Goal: Task Accomplishment & Management: Use online tool/utility

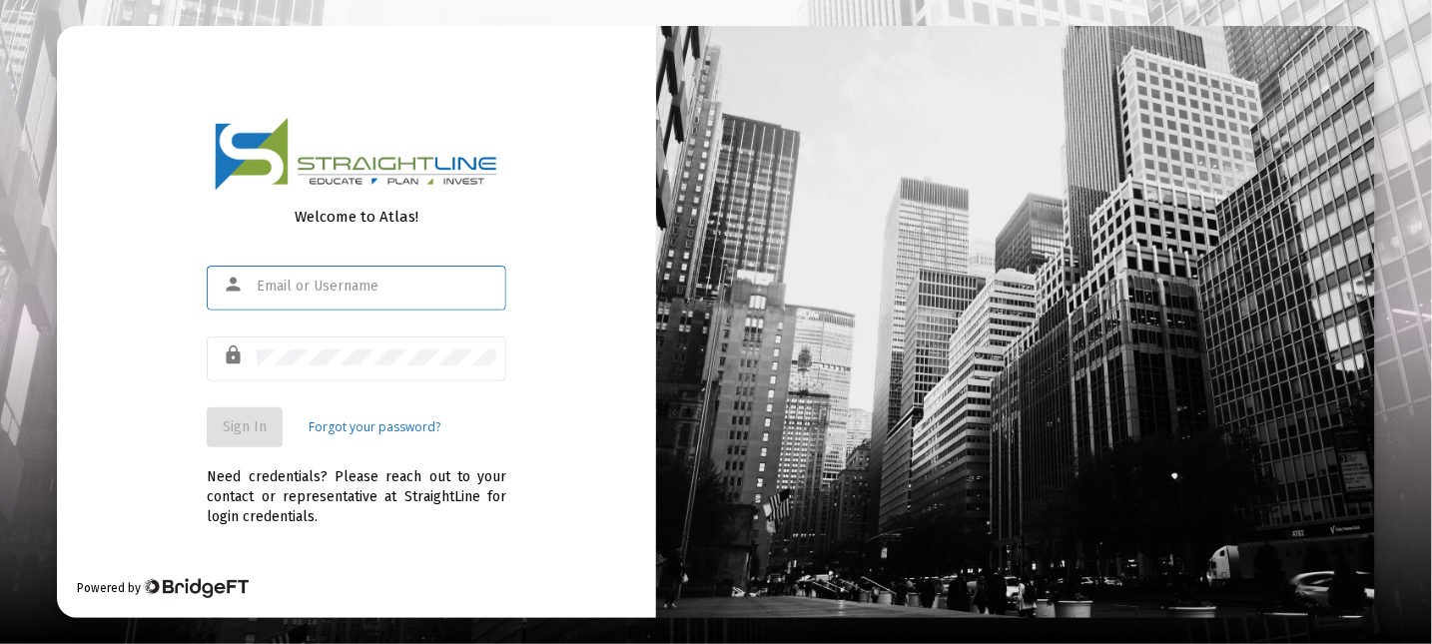
click at [297, 290] on input "text" at bounding box center [377, 287] width 240 height 16
click at [405, 287] on input "kbrawley0-01" at bounding box center [377, 287] width 240 height 16
type input "k"
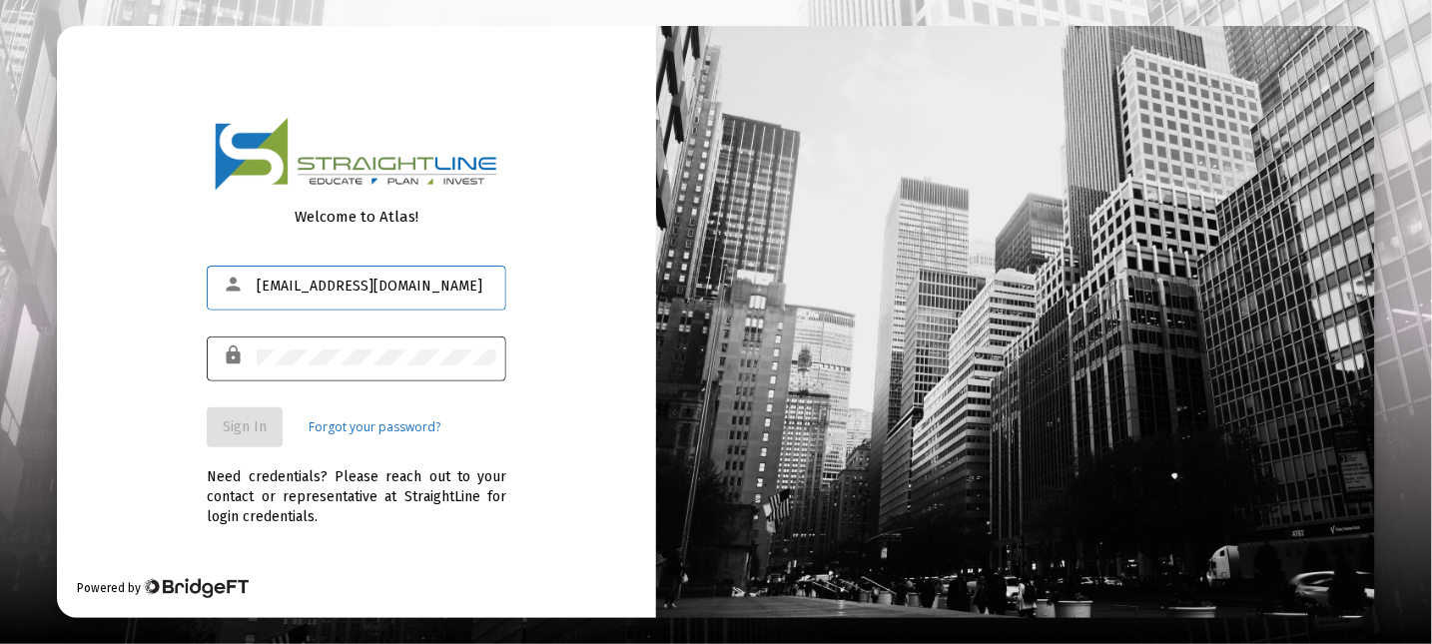
type input "[EMAIL_ADDRESS][DOMAIN_NAME]"
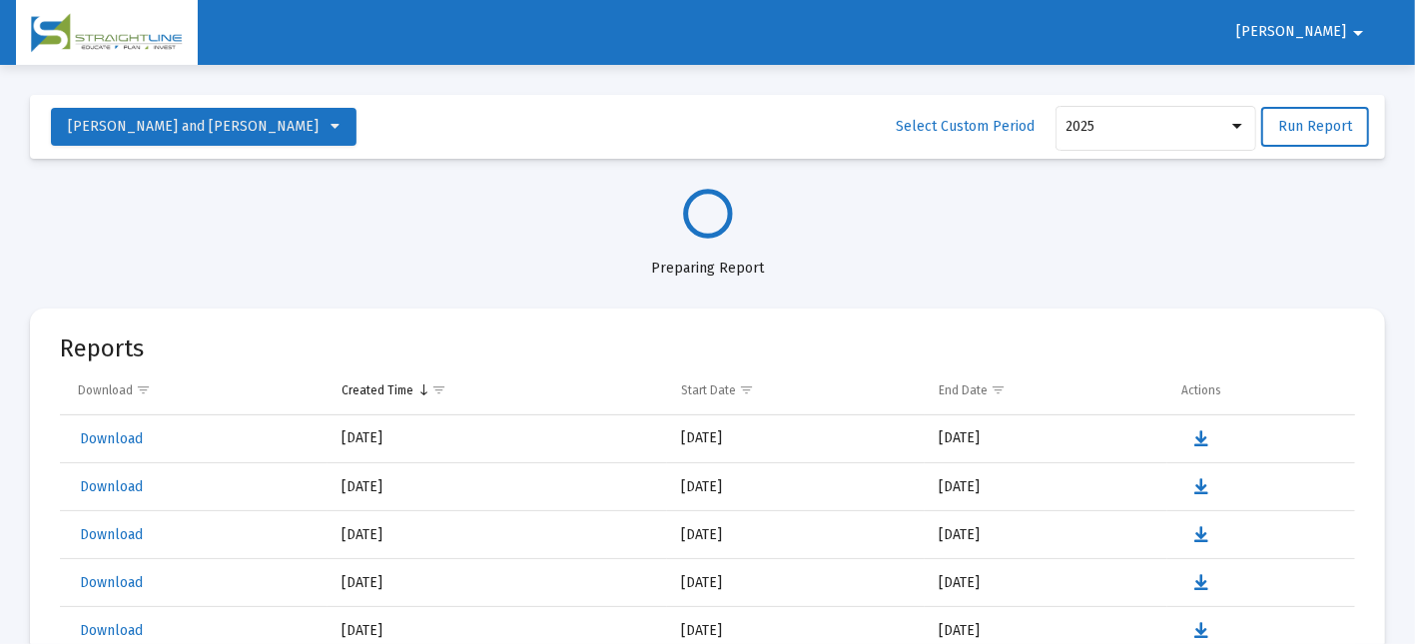
select select "View all"
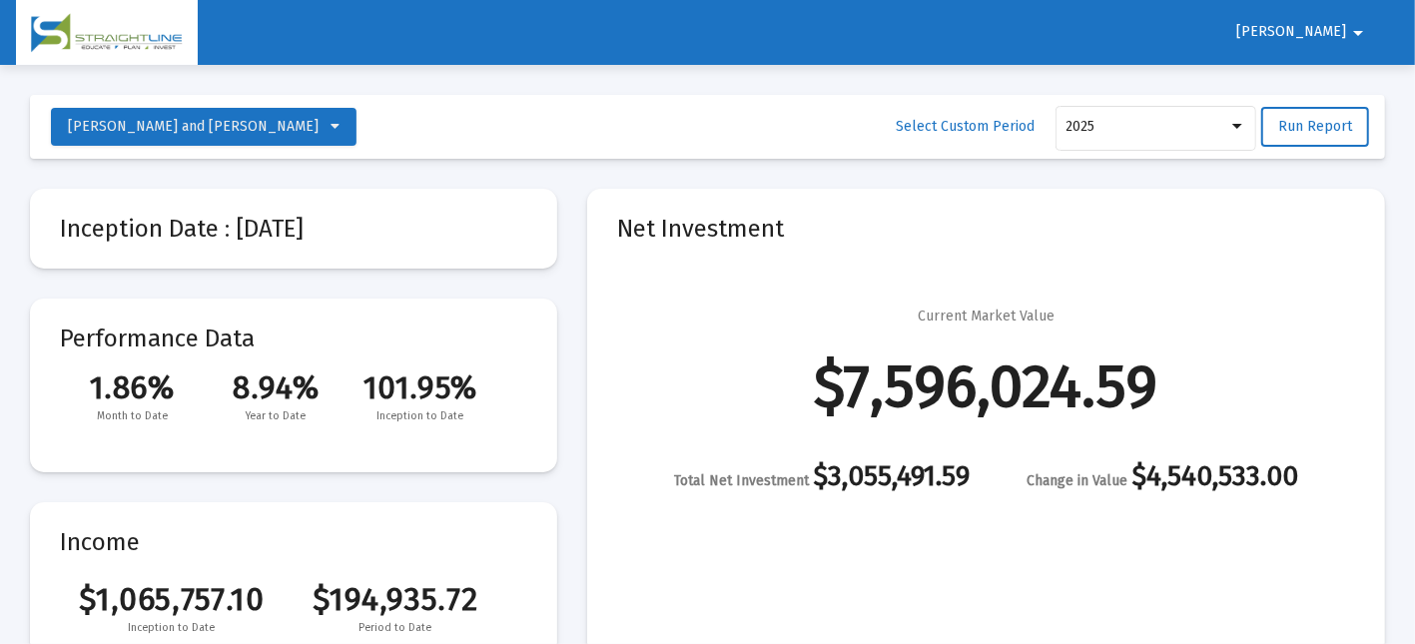
scroll to position [2877, 0]
